Goal: Task Accomplishment & Management: Use online tool/utility

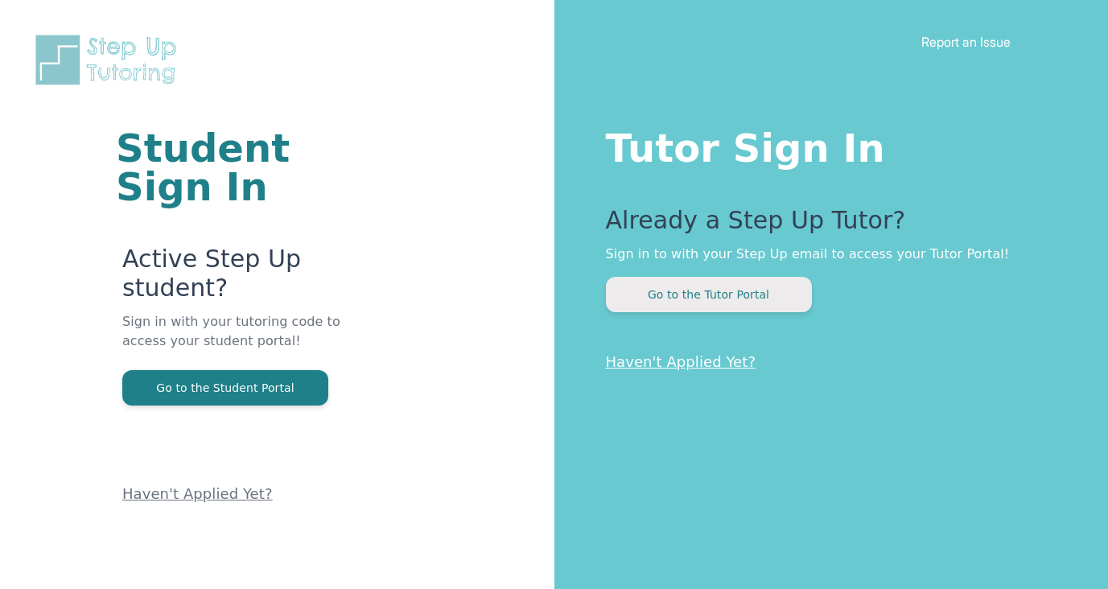
click at [751, 294] on button "Go to the Tutor Portal" at bounding box center [709, 294] width 206 height 35
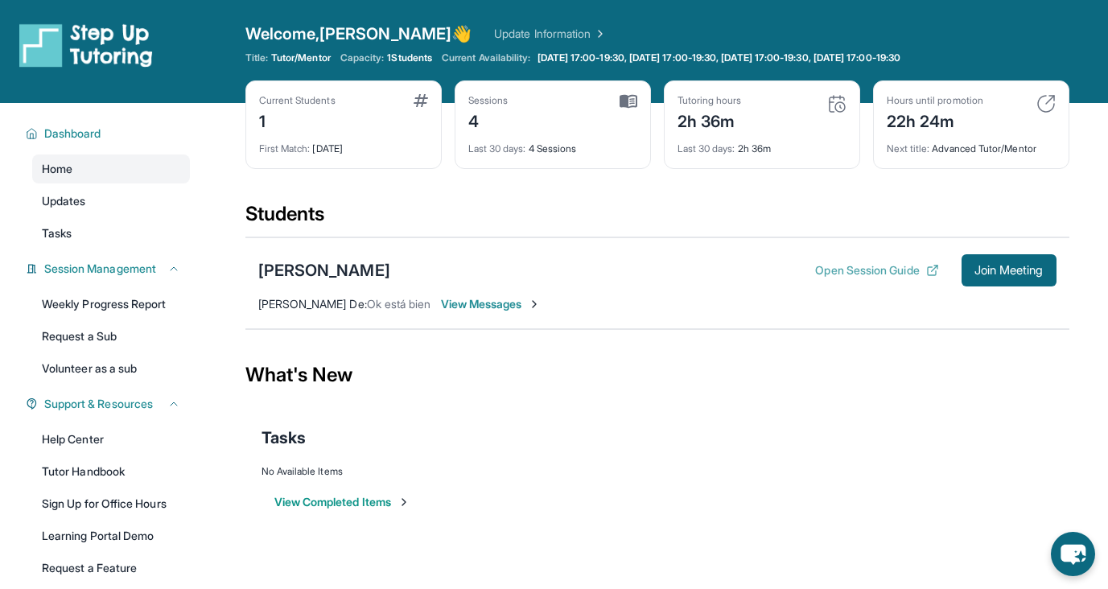
click at [926, 270] on icon at bounding box center [932, 270] width 13 height 13
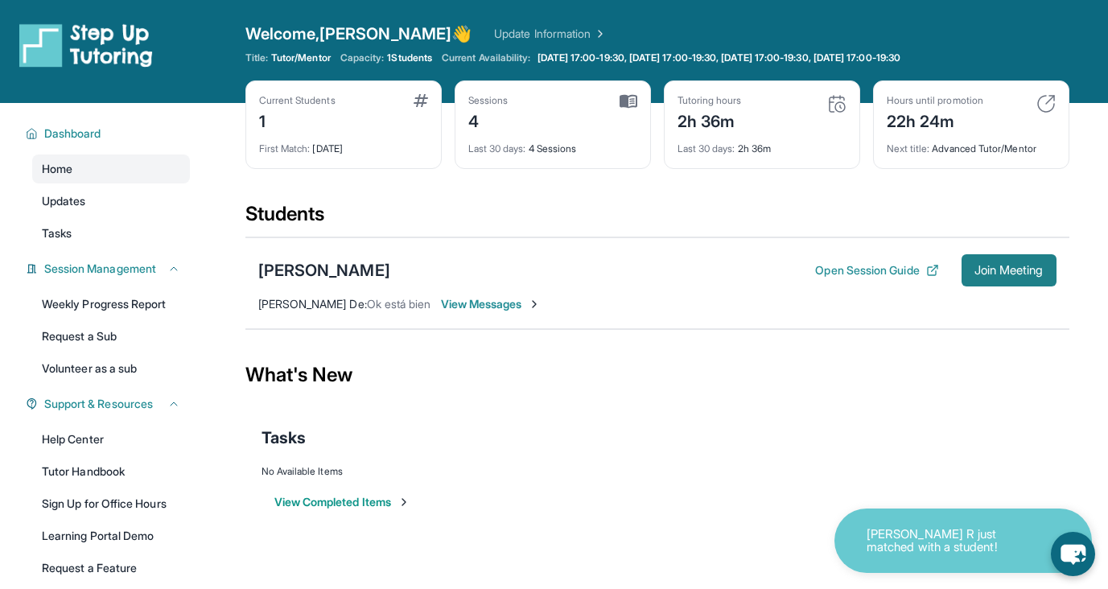
click at [1026, 275] on span "Join Meeting" at bounding box center [1008, 270] width 69 height 10
